Goal: Task Accomplishment & Management: Manage account settings

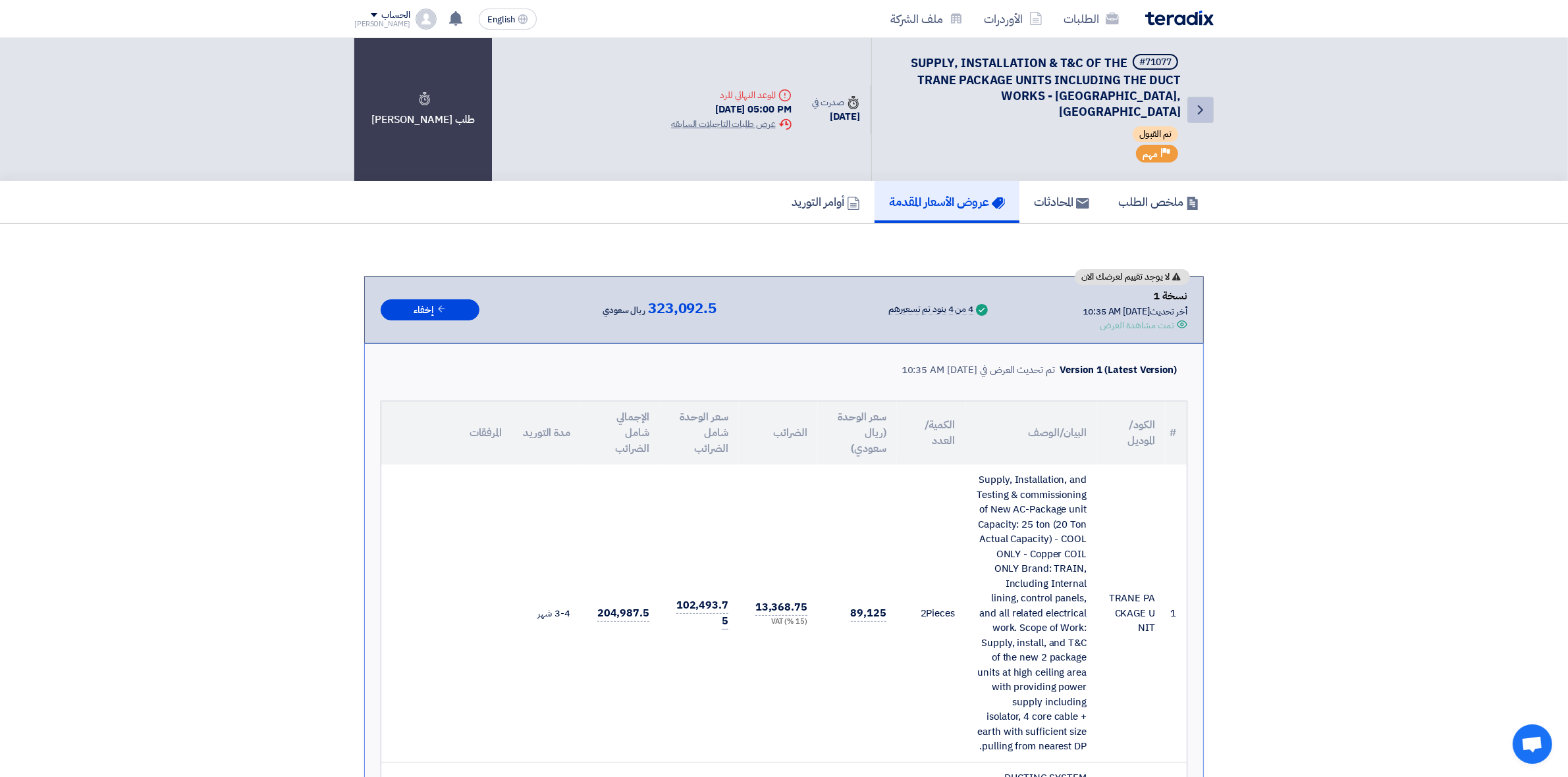
click at [1195, 104] on icon "Back" at bounding box center [1200, 110] width 16 height 16
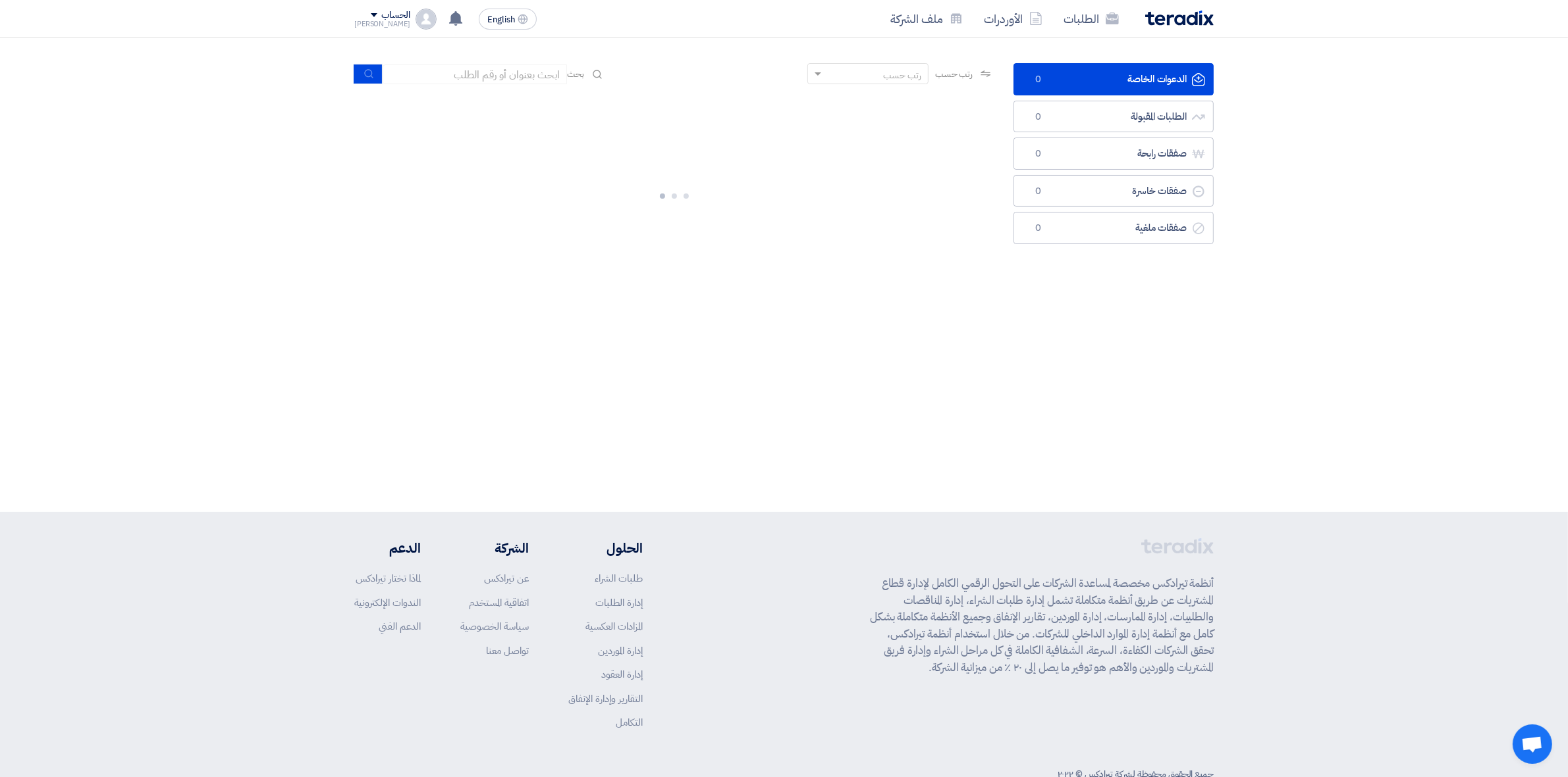
scroll to position [102, 0]
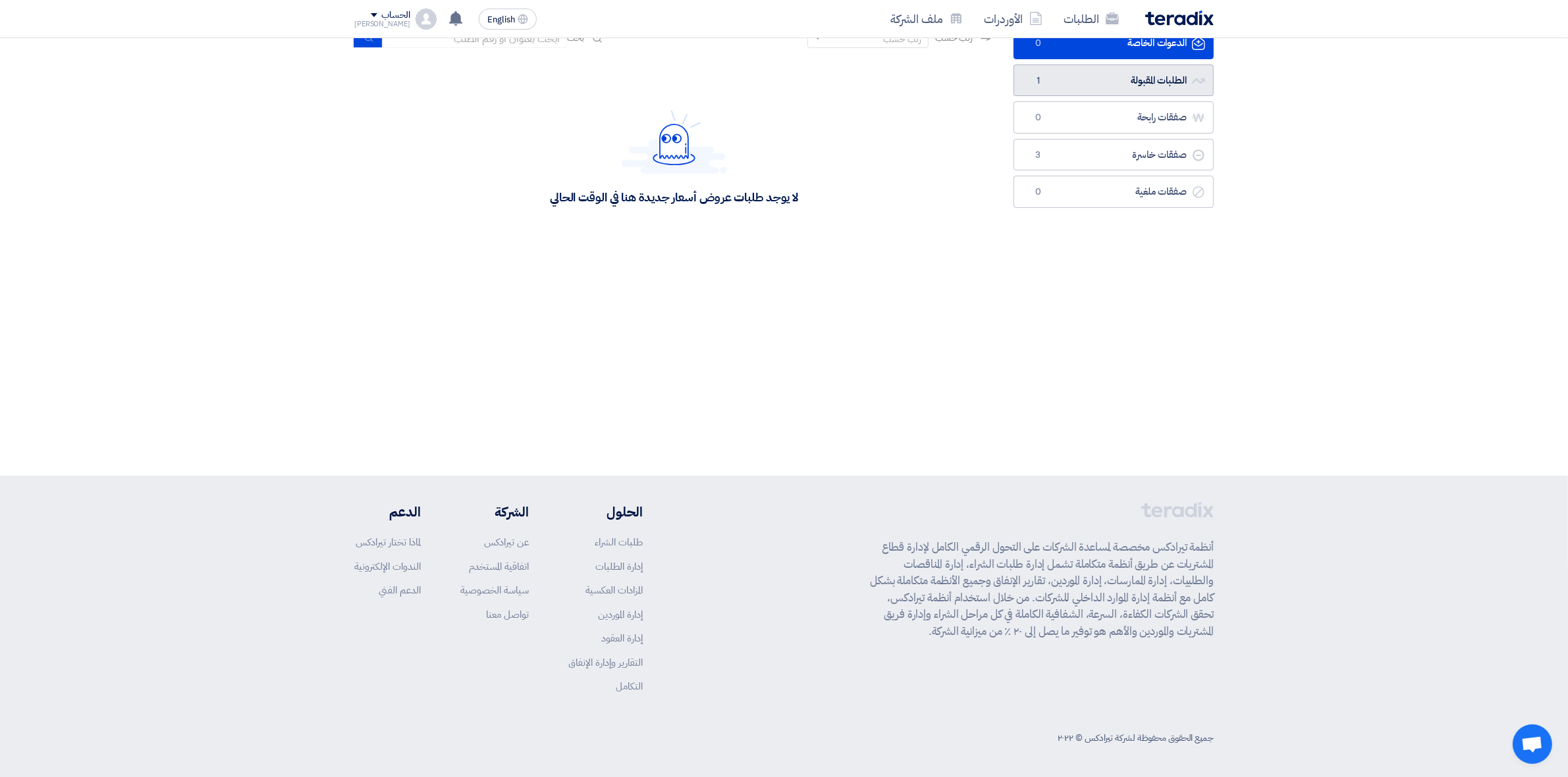
click at [1080, 67] on ul "الدعوات الخاصة الدعوات الخاصة 0 الطلبات المقبولة الطلبات المقبولة 1 صفقات رابحة…" at bounding box center [1114, 117] width 201 height 181
click at [1080, 82] on link "الطلبات المقبولة الطلبات المقبولة 1" at bounding box center [1114, 81] width 201 height 32
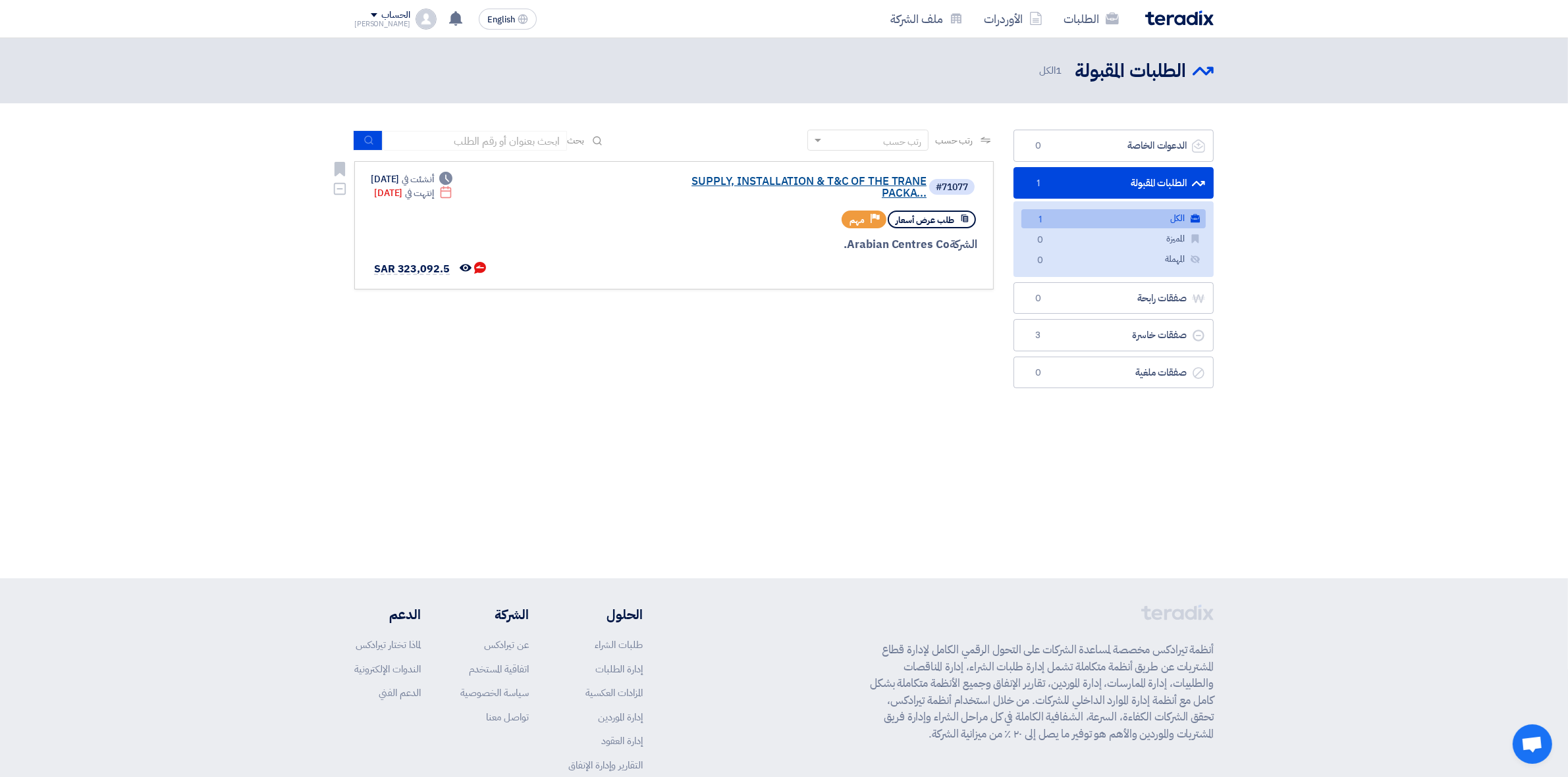
click at [848, 181] on link "SUPPLY, INSTALLATION & T&C OF THE TRANE PACKA..." at bounding box center [795, 187] width 264 height 24
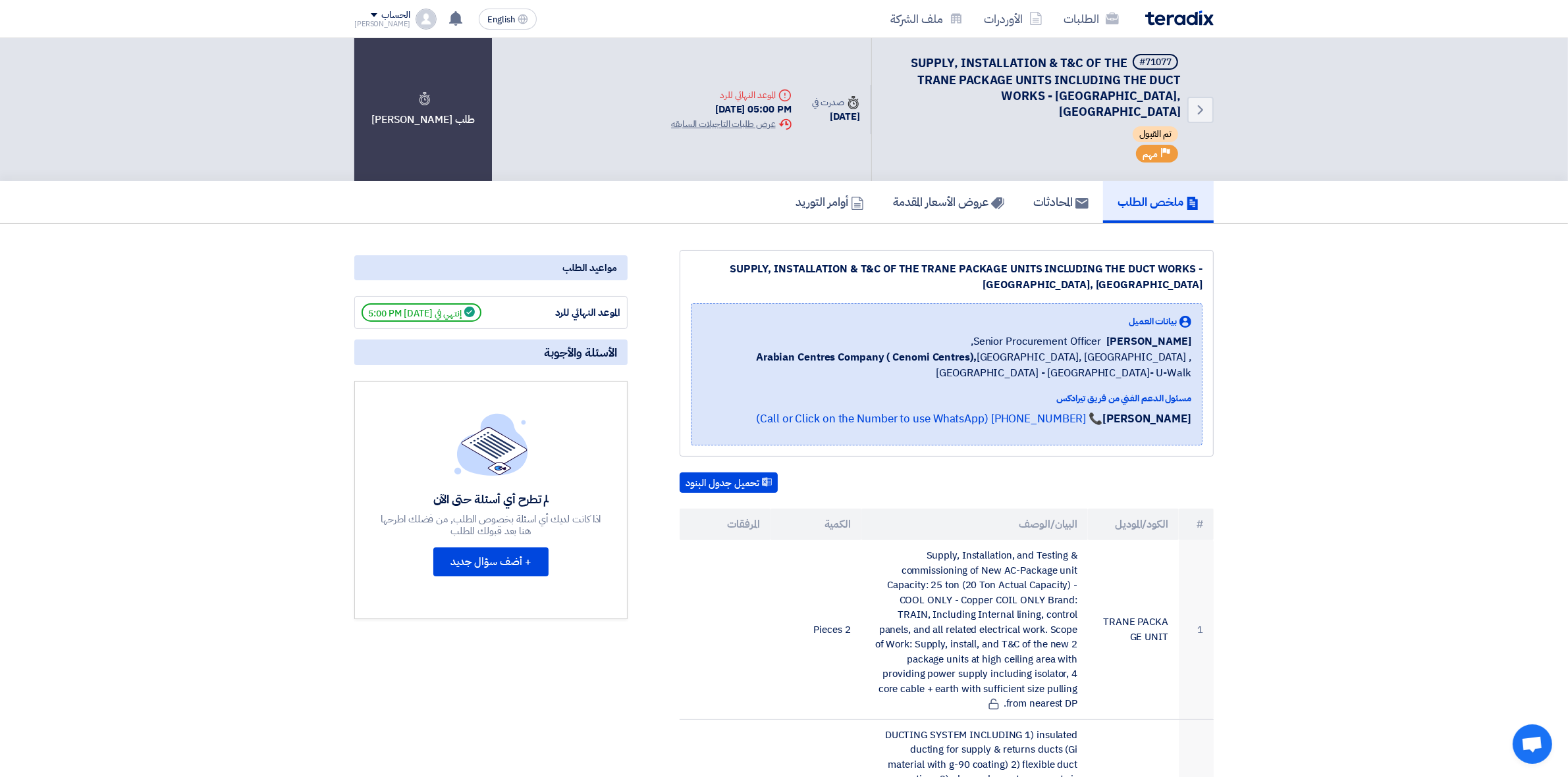
click at [440, 304] on span "إنتهي في 9/9/25, 5:00 PM" at bounding box center [421, 312] width 120 height 18
click at [939, 194] on h5 "عروض الأسعار المقدمة" at bounding box center [948, 201] width 111 height 15
